Goal: Navigation & Orientation: Find specific page/section

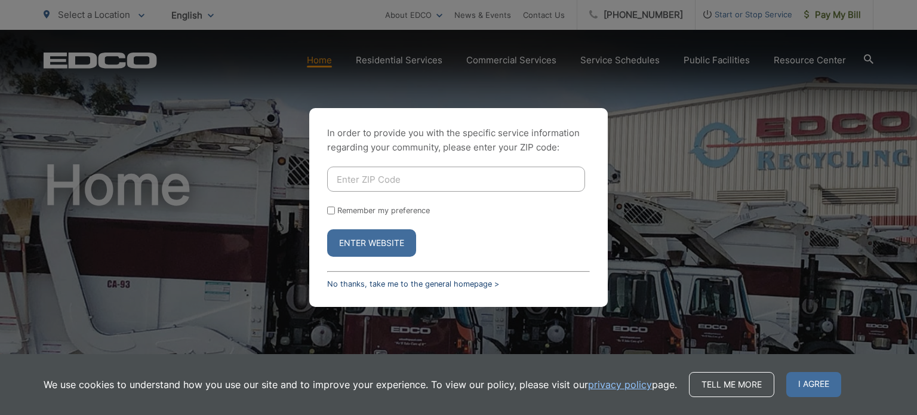
click at [389, 286] on link "No thanks, take me to the general homepage >" at bounding box center [413, 283] width 172 height 9
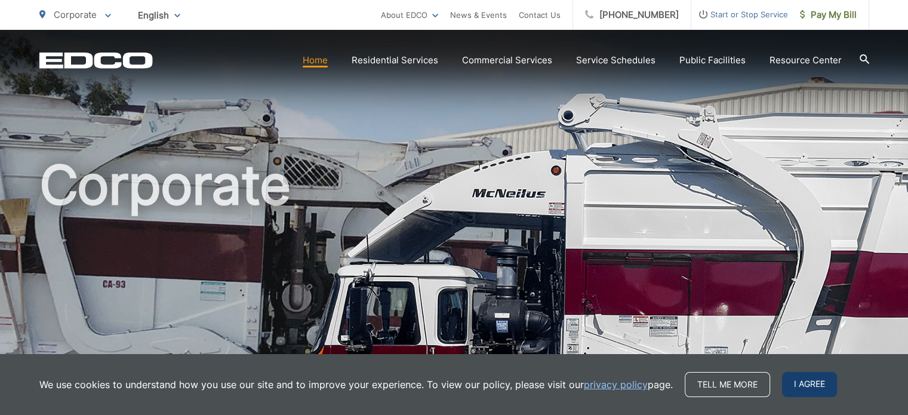
click at [802, 386] on span "I agree" at bounding box center [809, 384] width 55 height 25
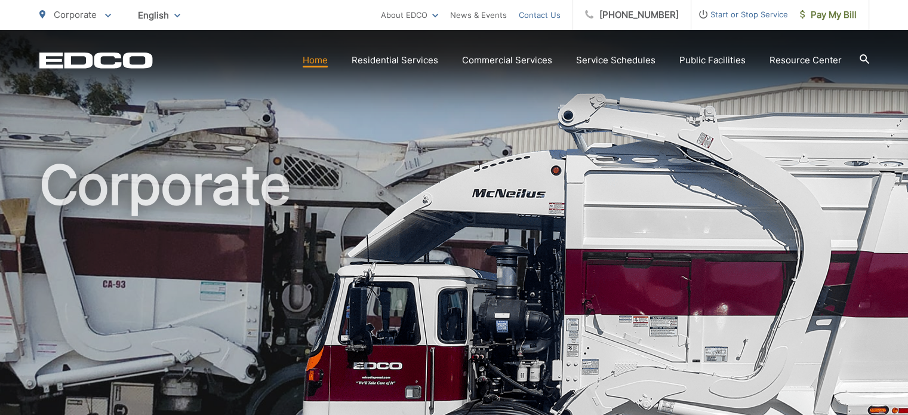
click at [560, 10] on link "Contact Us" at bounding box center [540, 15] width 42 height 14
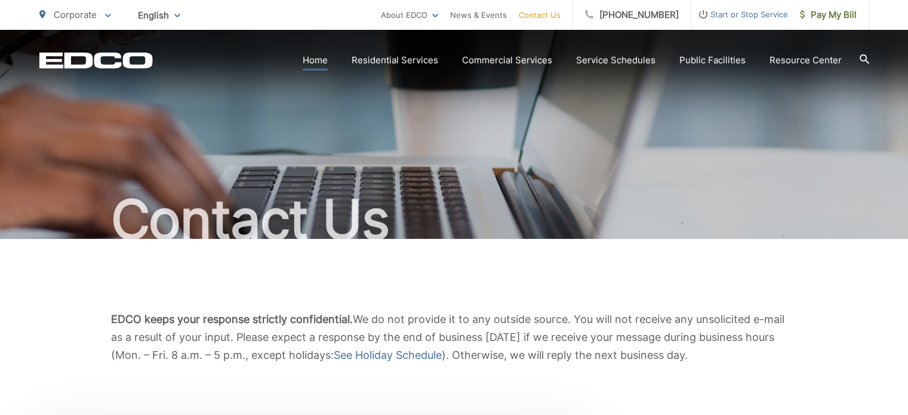
click at [321, 61] on link "Home" at bounding box center [315, 60] width 25 height 14
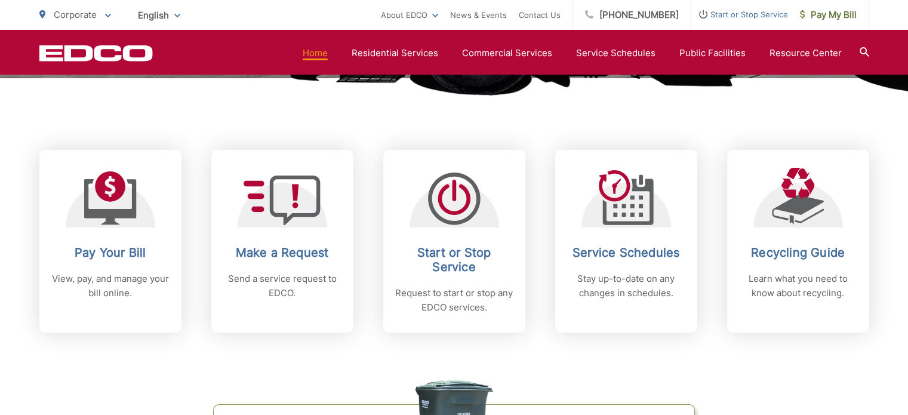
scroll to position [445, 0]
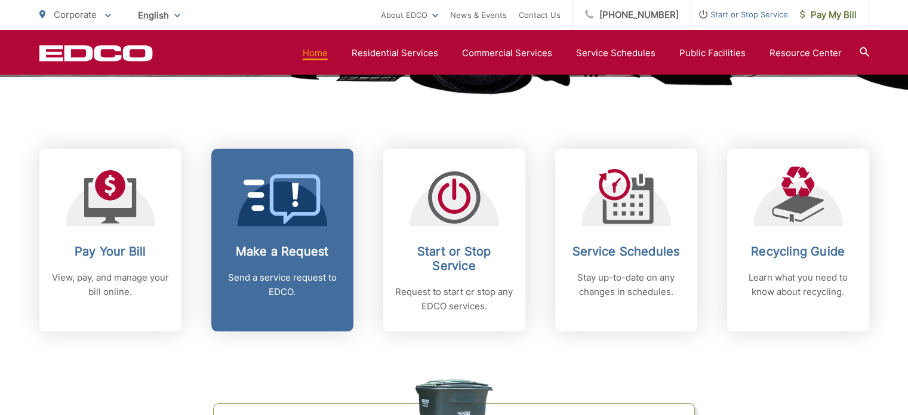
click at [281, 224] on span at bounding box center [283, 200] width 78 height 52
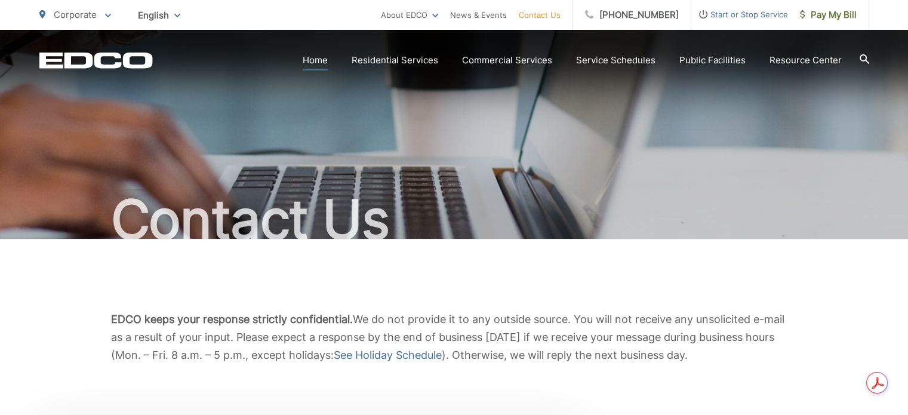
click at [328, 54] on link "Home" at bounding box center [315, 60] width 25 height 14
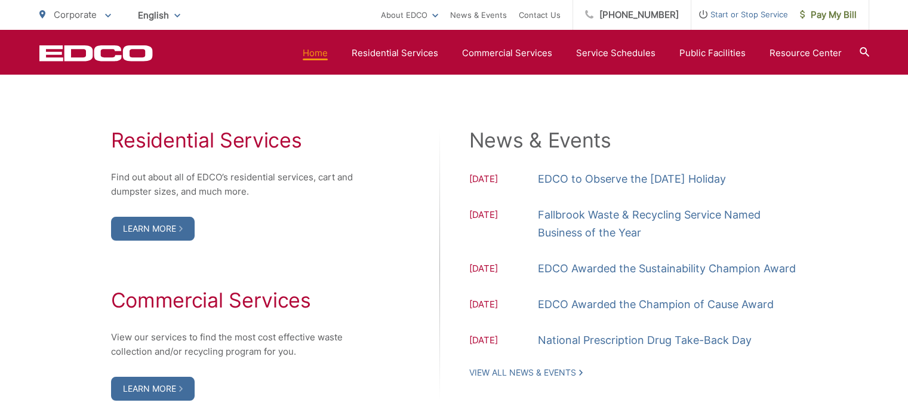
scroll to position [1055, 0]
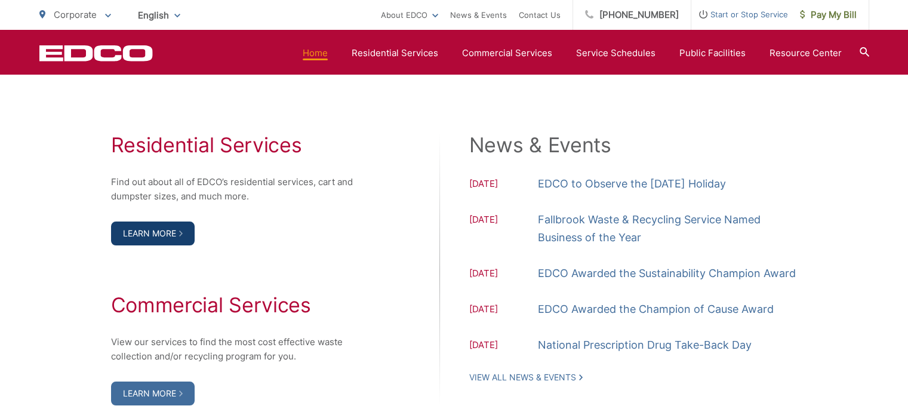
click at [161, 226] on link "Learn More" at bounding box center [153, 233] width 84 height 24
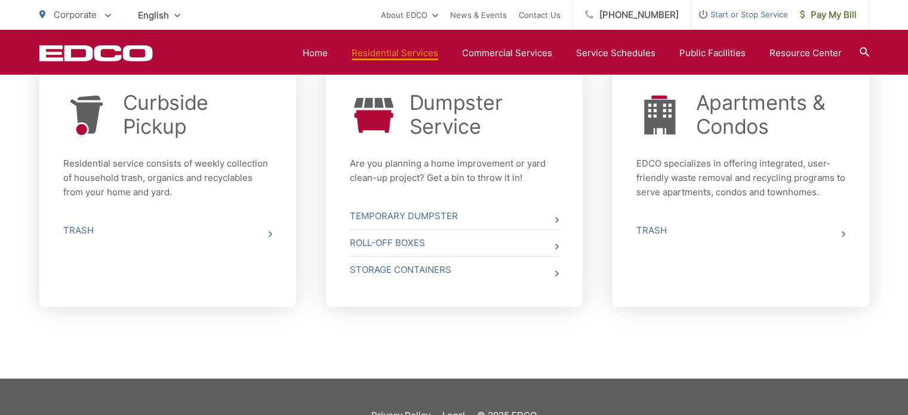
scroll to position [477, 0]
click at [76, 225] on link "Trash" at bounding box center [167, 230] width 209 height 26
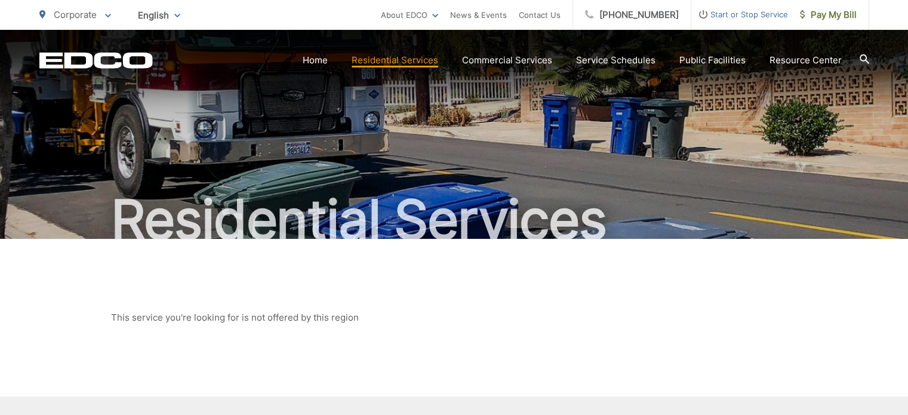
click at [110, 14] on icon at bounding box center [108, 16] width 6 height 4
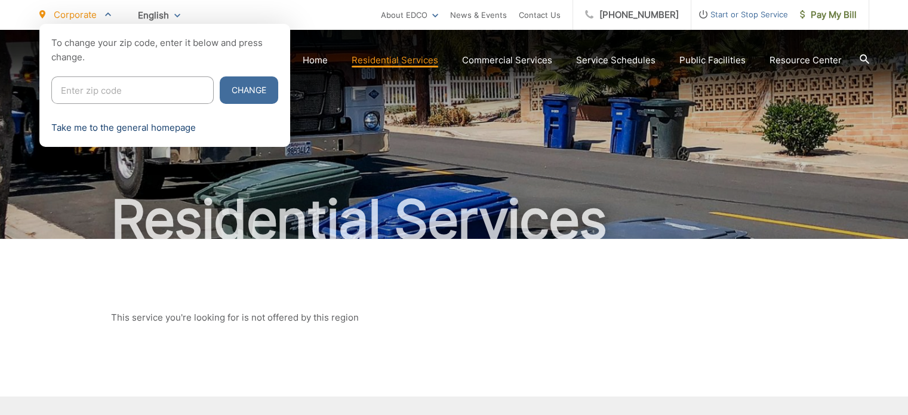
click at [127, 124] on link "Take me to the general homepage" at bounding box center [123, 128] width 144 height 14
